Goal: Information Seeking & Learning: Learn about a topic

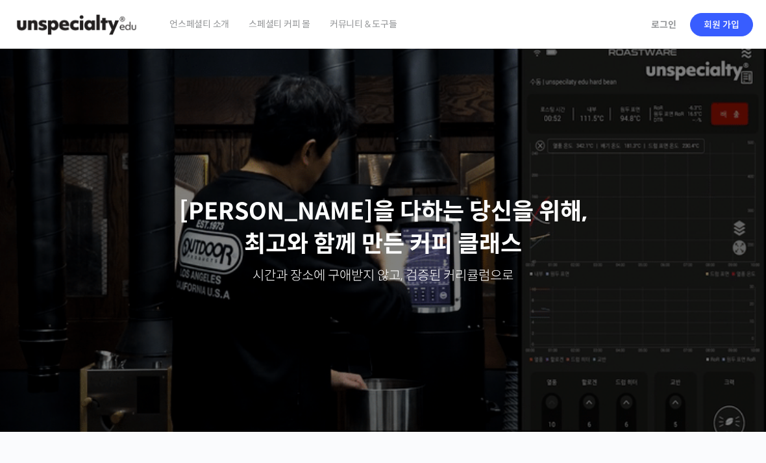
click at [670, 27] on link "로그인" at bounding box center [663, 25] width 41 height 30
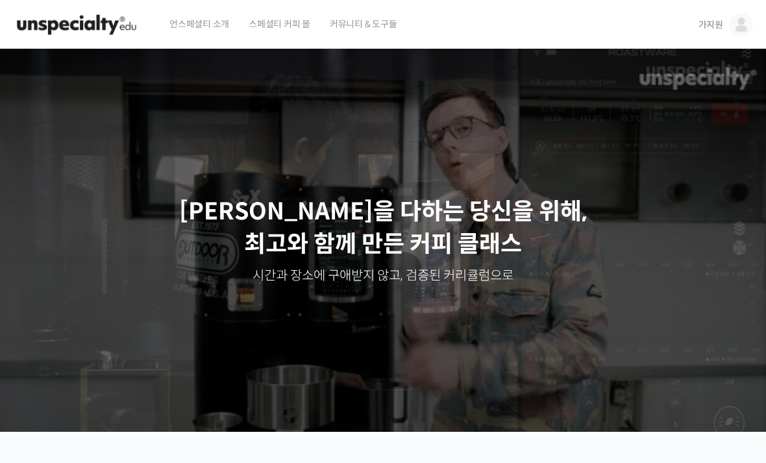
click at [743, 27] on img at bounding box center [740, 24] width 23 height 23
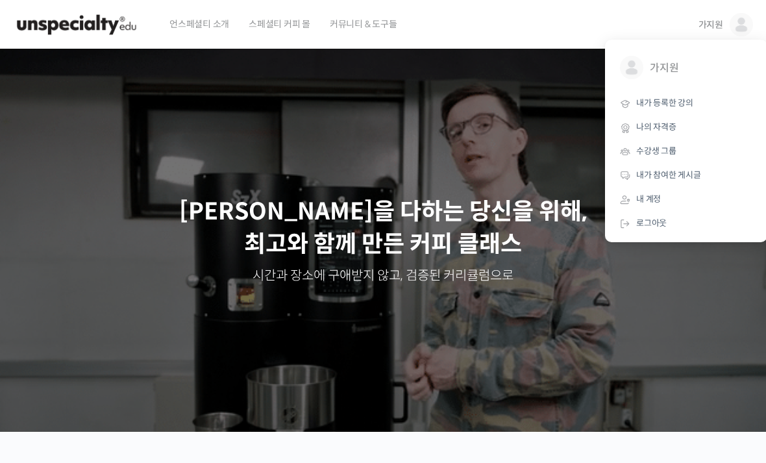
click at [683, 102] on span "내가 등록한 강의" at bounding box center [664, 102] width 57 height 11
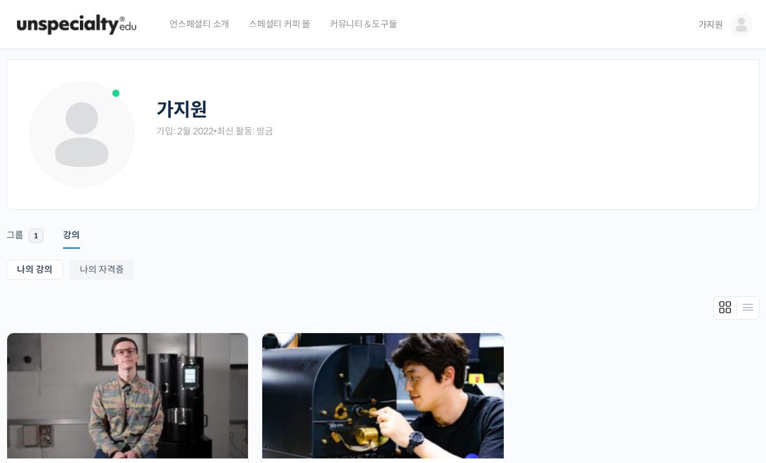
click at [160, 395] on img at bounding box center [127, 395] width 241 height 125
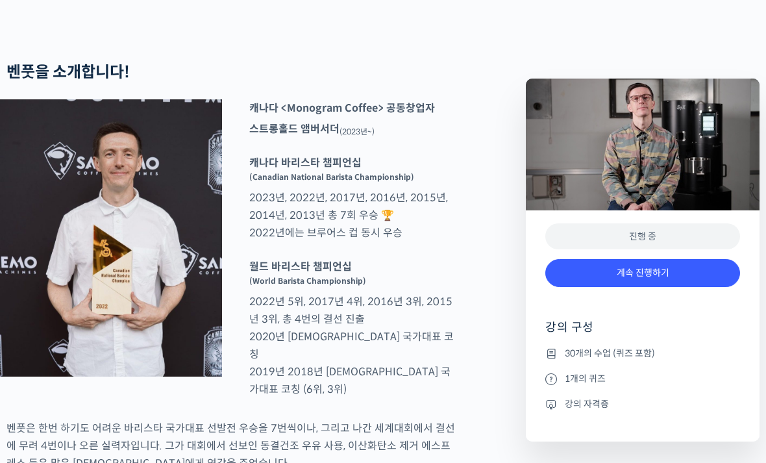
scroll to position [558, 0]
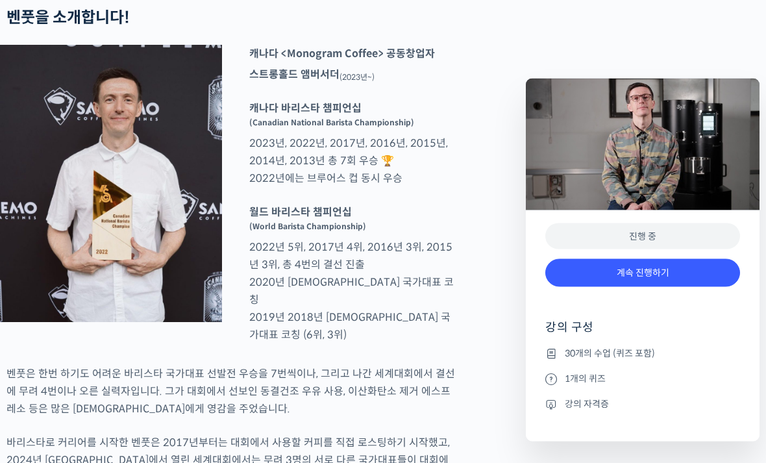
click at [673, 272] on link "계속 진행하기" at bounding box center [642, 273] width 195 height 28
